Goal: Information Seeking & Learning: Learn about a topic

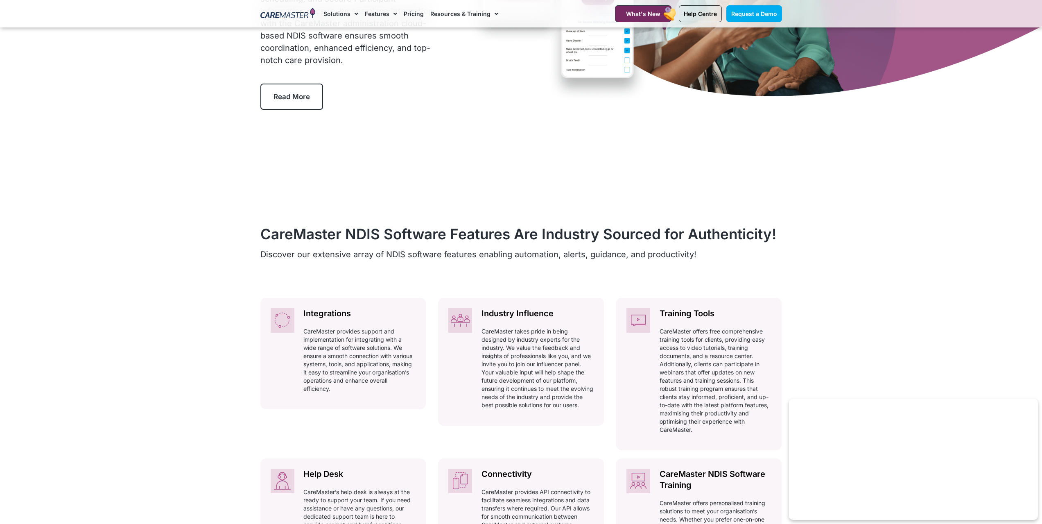
scroll to position [136, 0]
